Goal: Check status

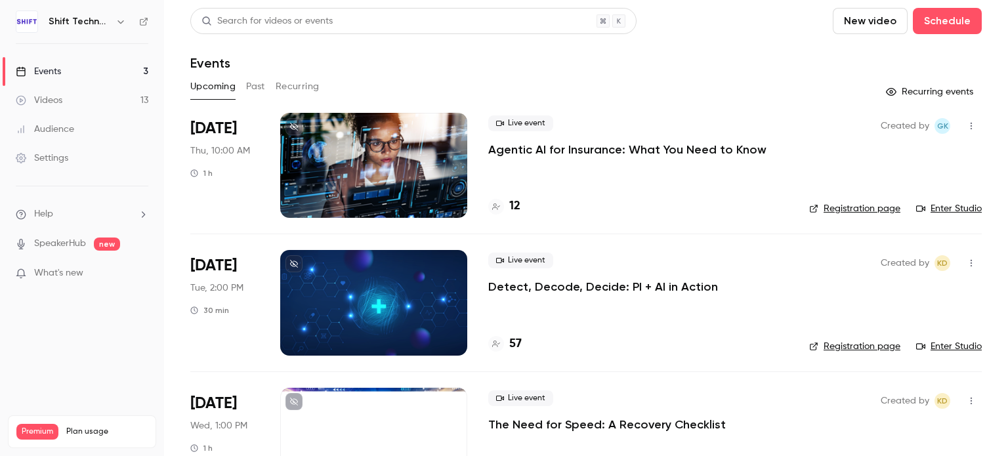
scroll to position [60, 0]
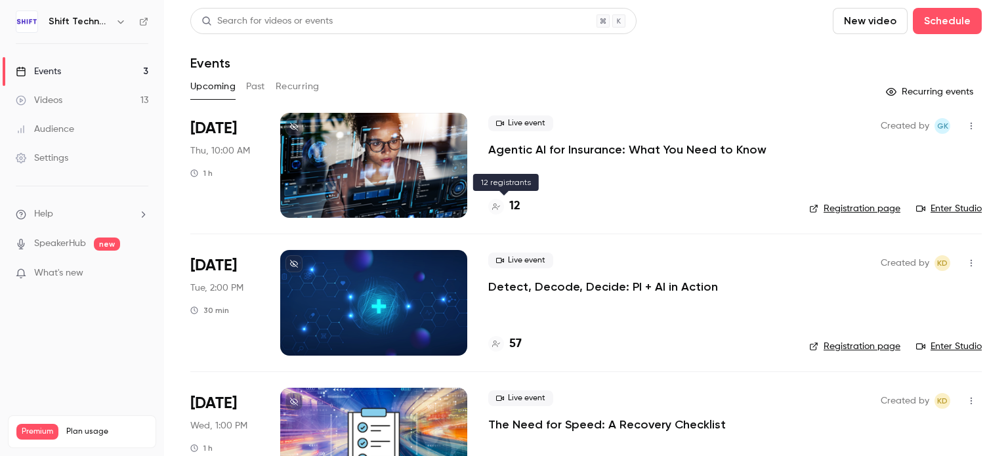
click at [517, 207] on h4 "12" at bounding box center [514, 206] width 11 height 18
